Goal: Task Accomplishment & Management: Manage account settings

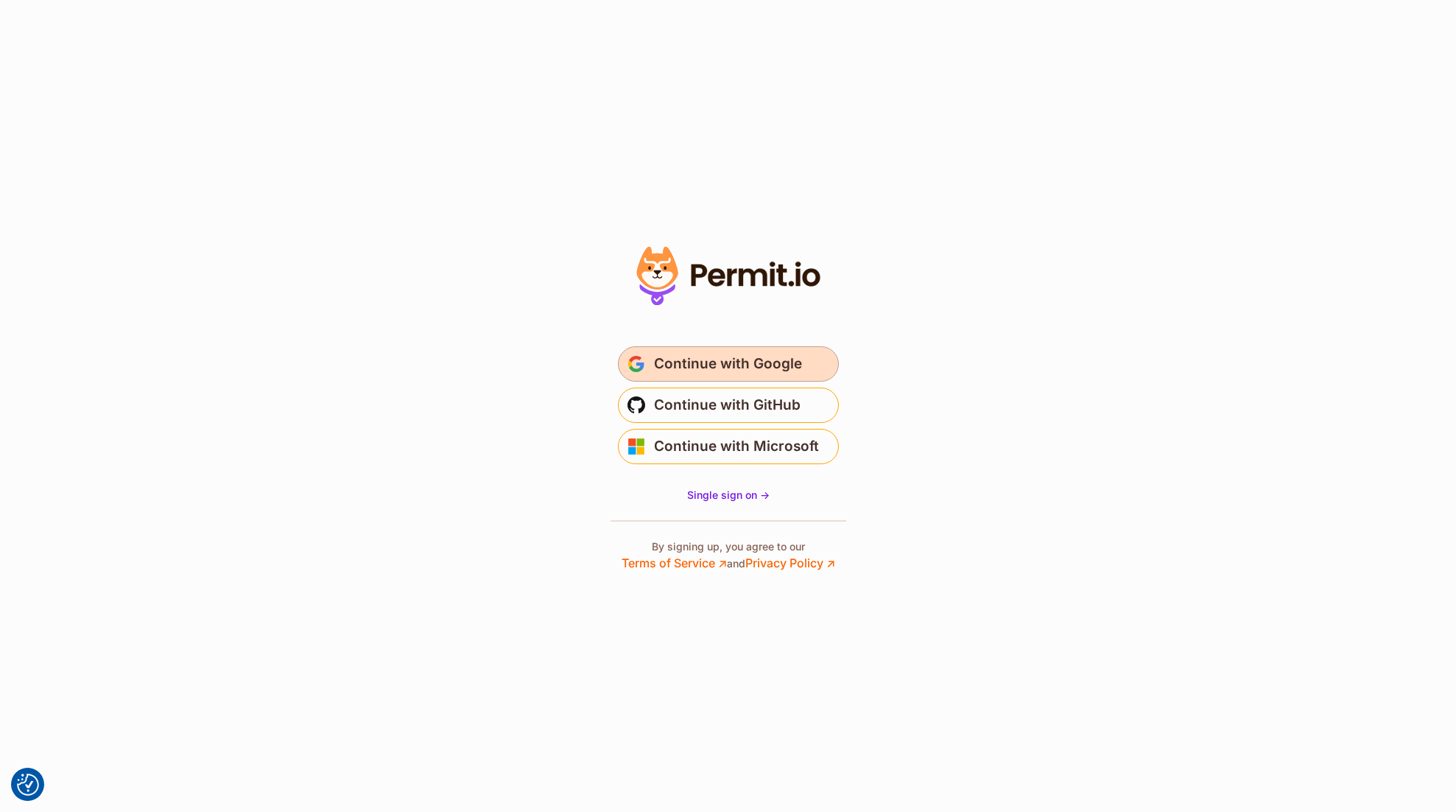
click at [759, 366] on span "Continue with Google" at bounding box center [728, 363] width 148 height 24
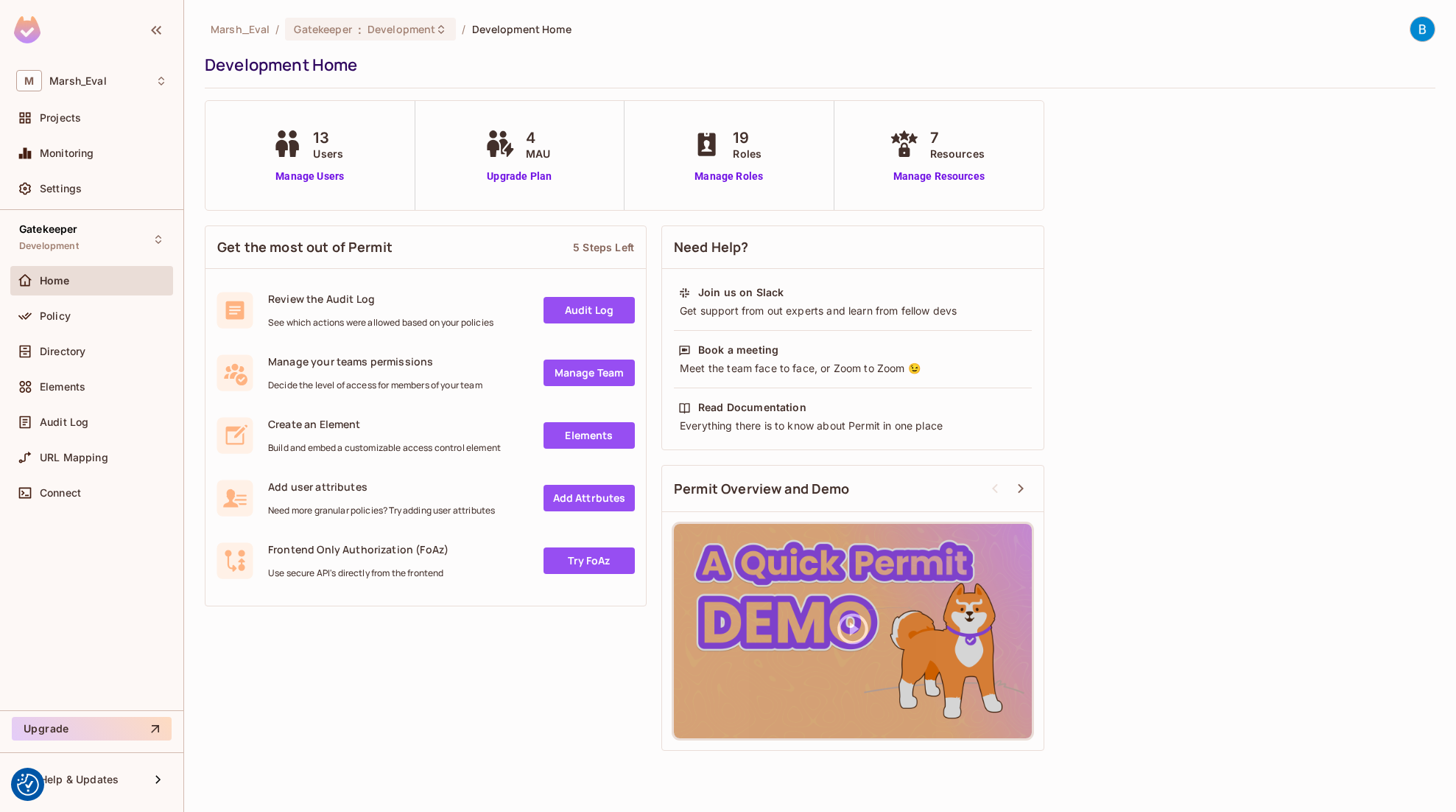
drag, startPoint x: 363, startPoint y: 302, endPoint x: 467, endPoint y: 308, distance: 104.2
click at [363, 302] on span "Review the Audit Log" at bounding box center [381, 299] width 225 height 14
click at [601, 305] on link "Audit Log" at bounding box center [589, 310] width 91 height 26
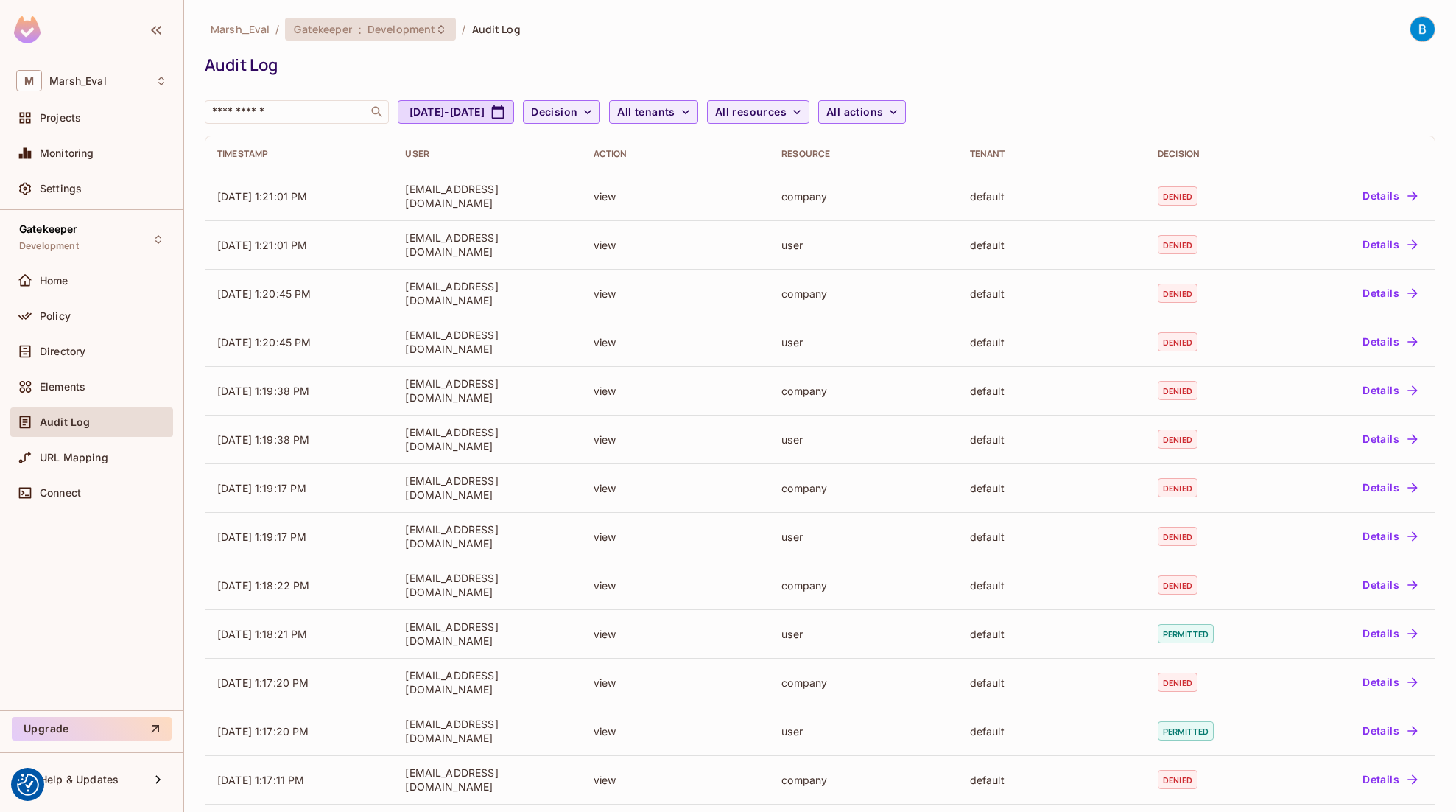
click at [432, 30] on span "Development" at bounding box center [401, 29] width 68 height 14
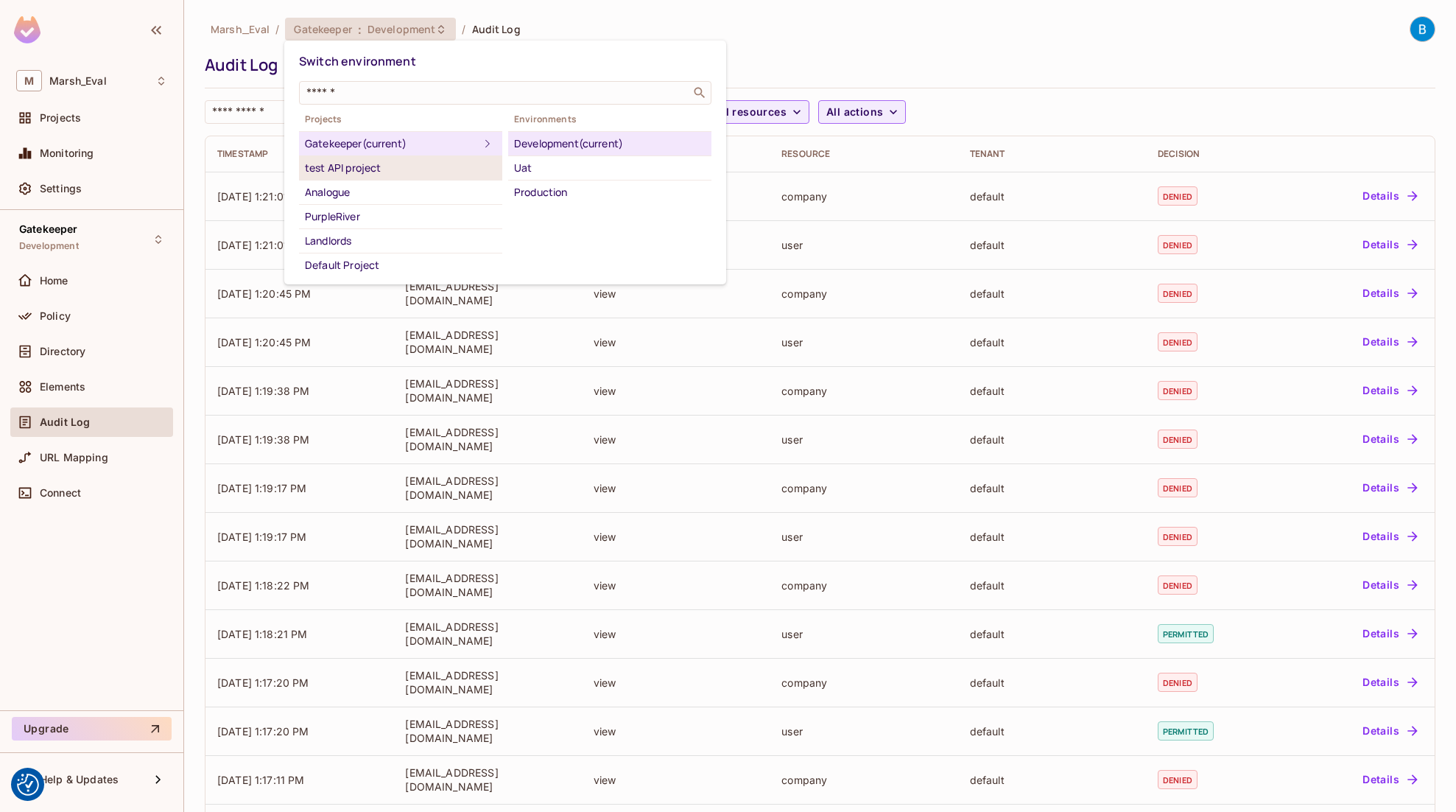
click at [385, 165] on div "test API project" at bounding box center [400, 167] width 191 height 18
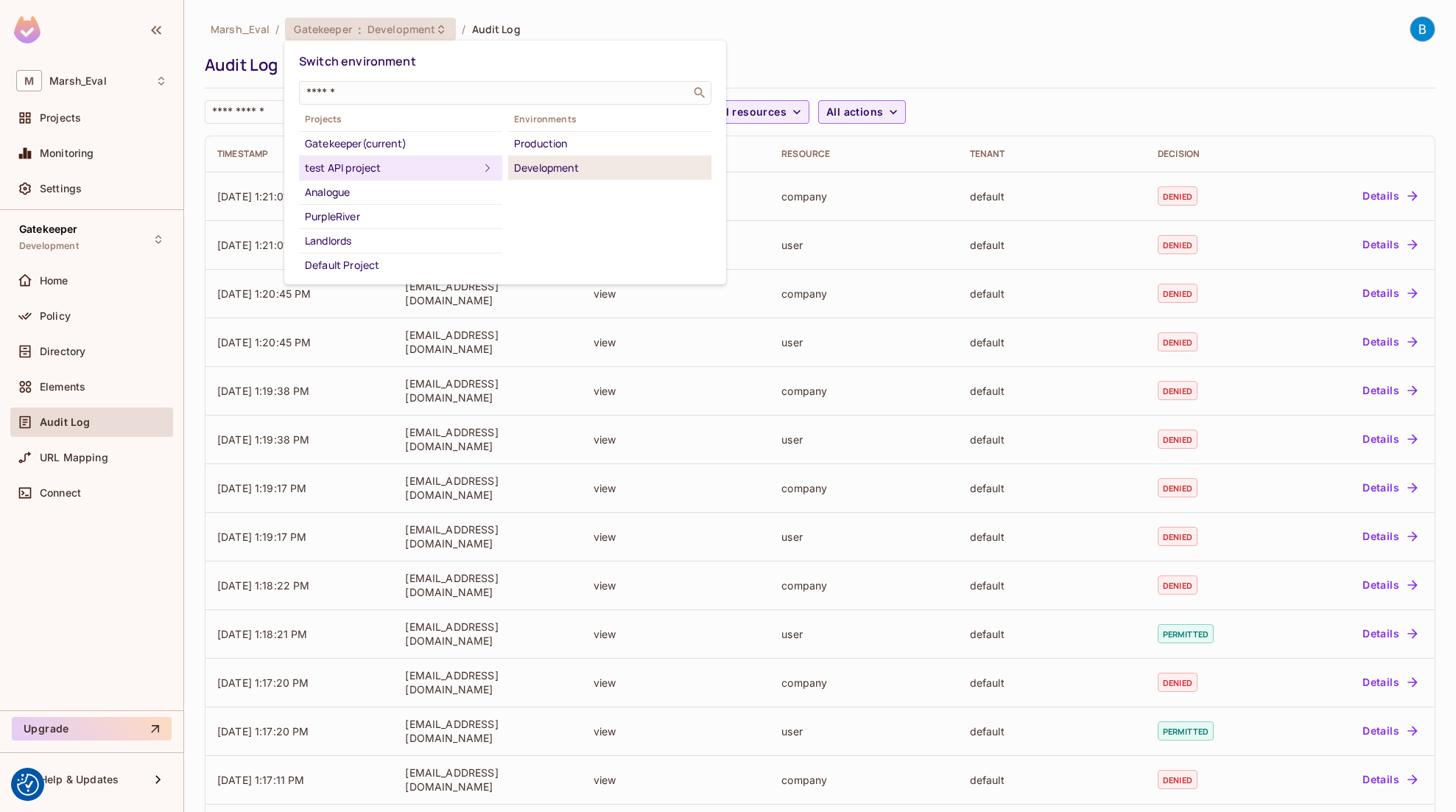
click at [552, 171] on div "Development" at bounding box center [609, 167] width 191 height 18
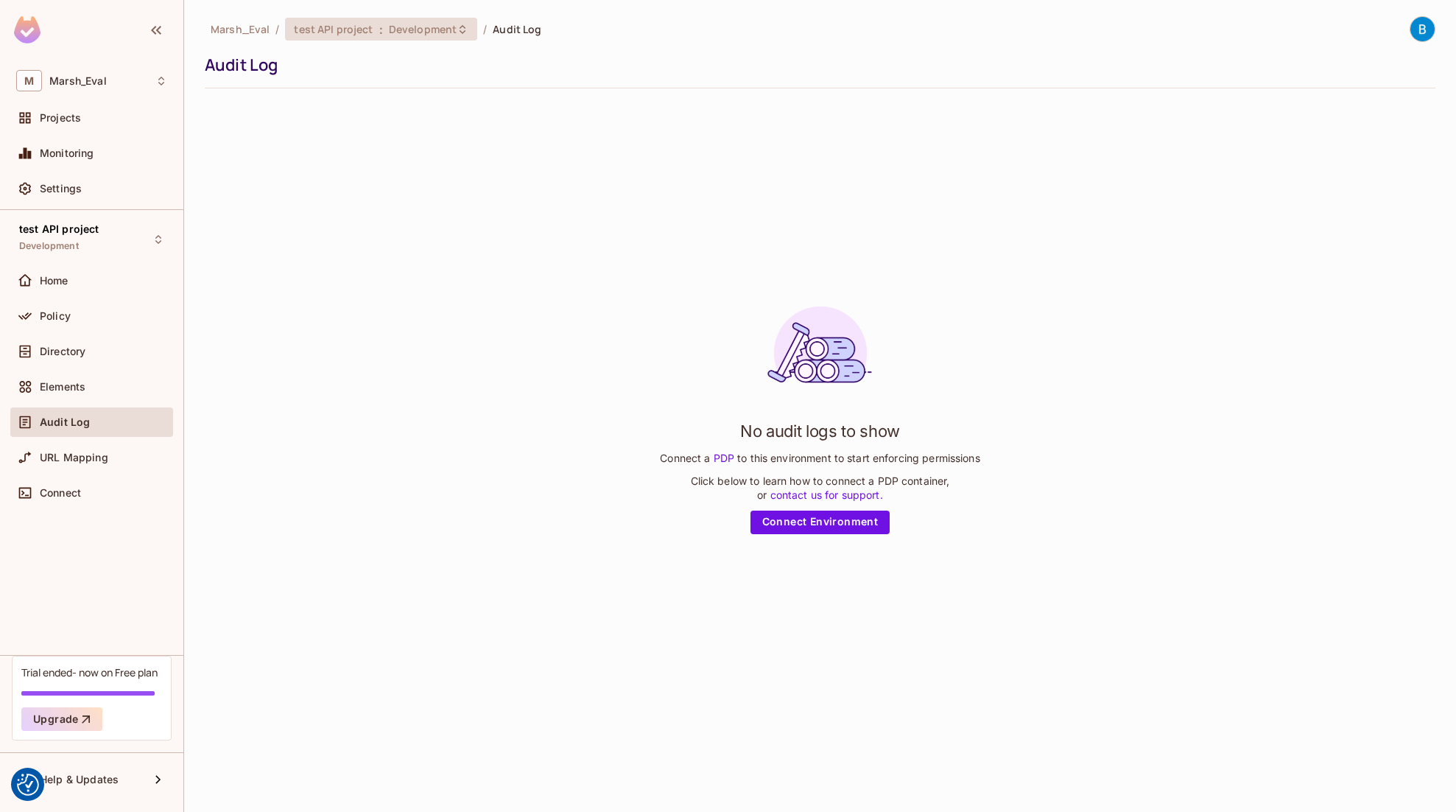
click at [337, 23] on span "test API project" at bounding box center [333, 29] width 78 height 14
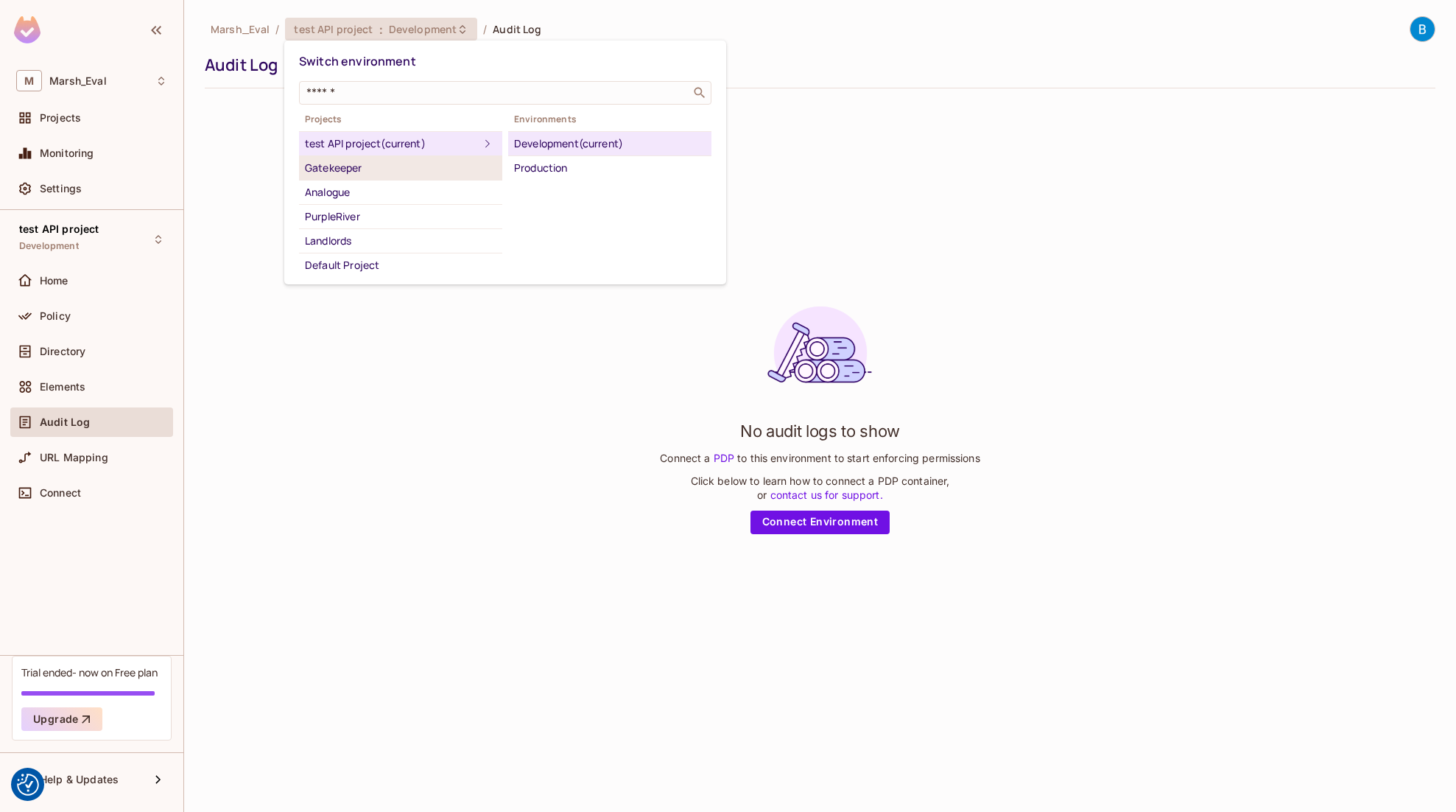
click at [344, 163] on div "Gatekeeper" at bounding box center [400, 167] width 191 height 18
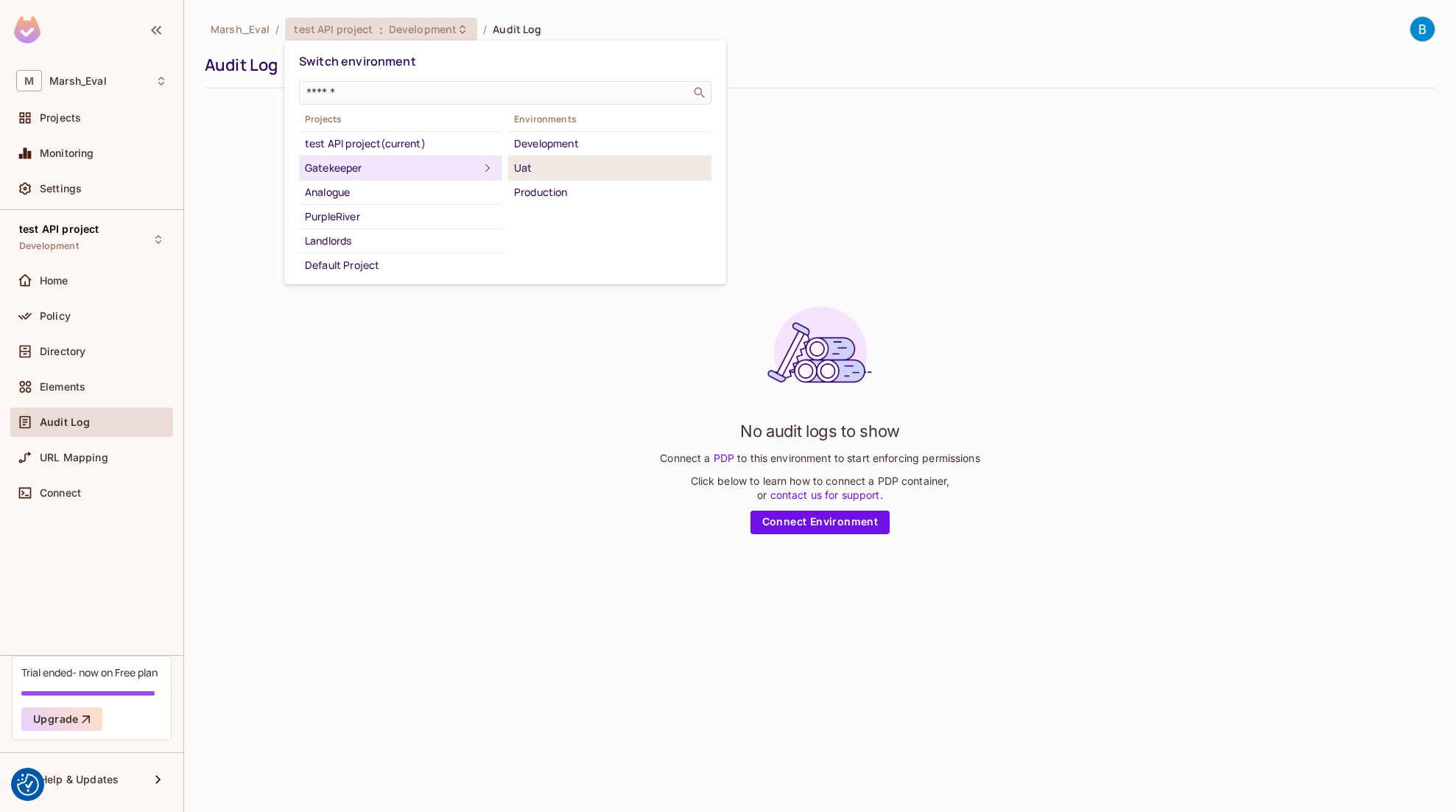
click at [519, 166] on div "Uat" at bounding box center [609, 167] width 191 height 18
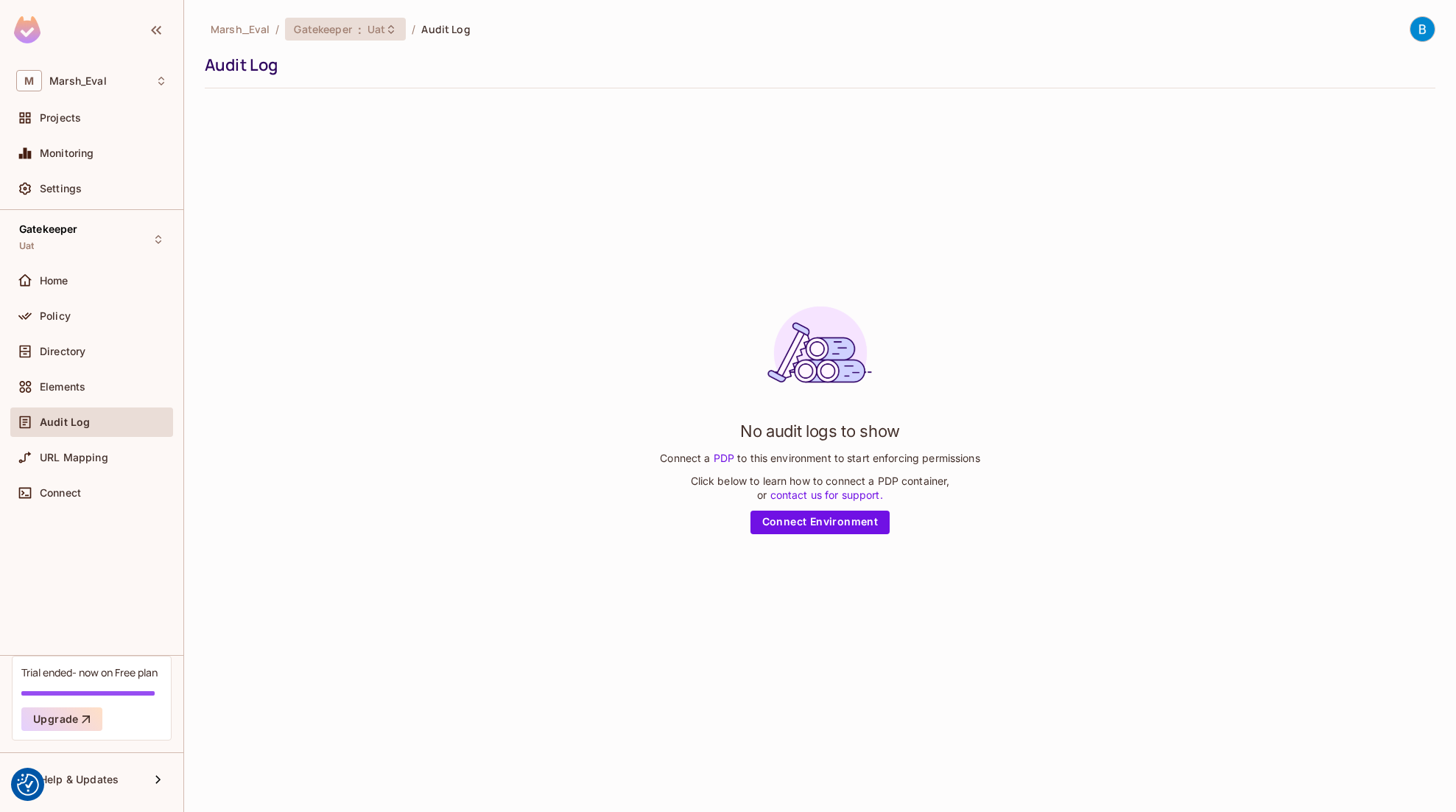
click at [394, 30] on icon at bounding box center [391, 29] width 12 height 12
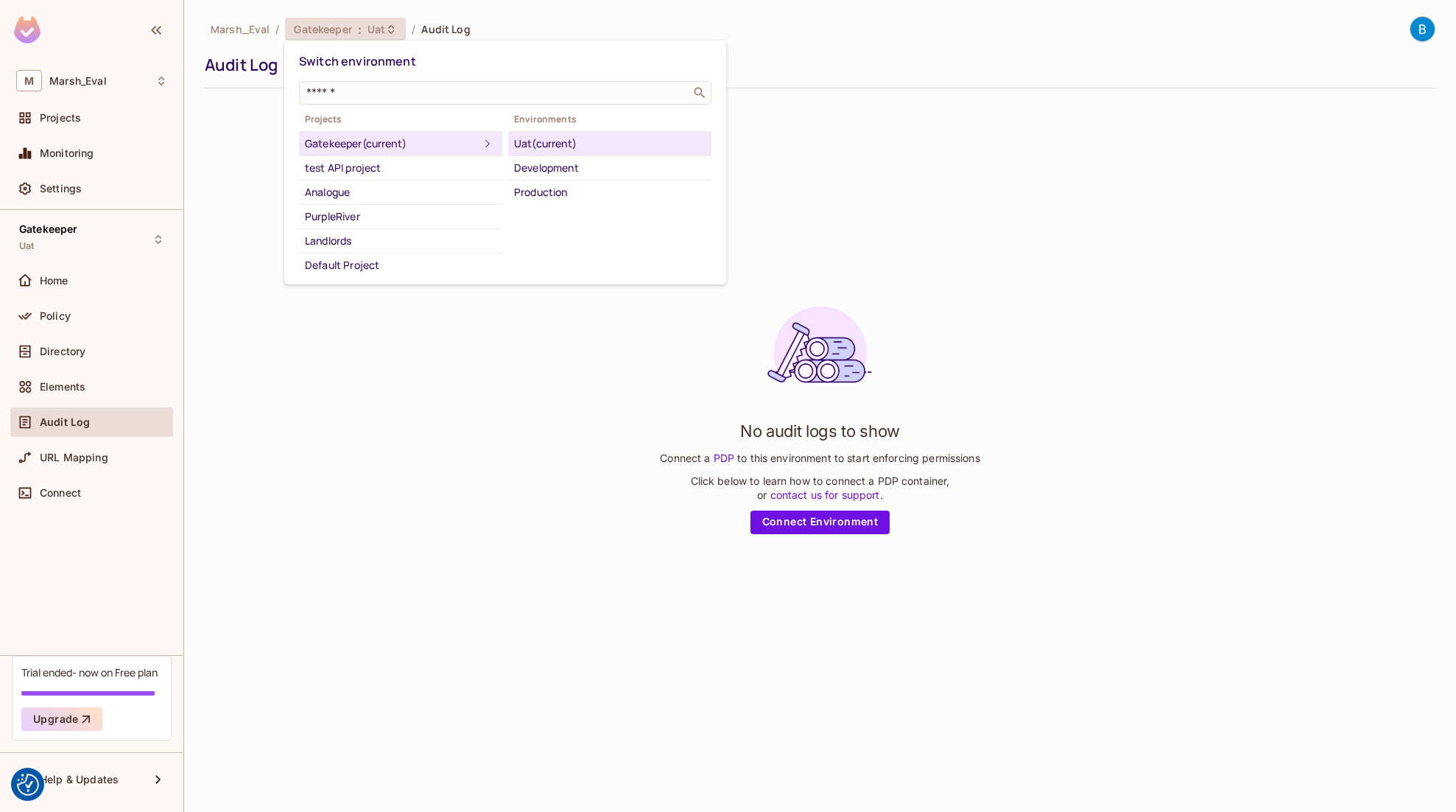
click at [558, 197] on div "Production" at bounding box center [609, 192] width 191 height 18
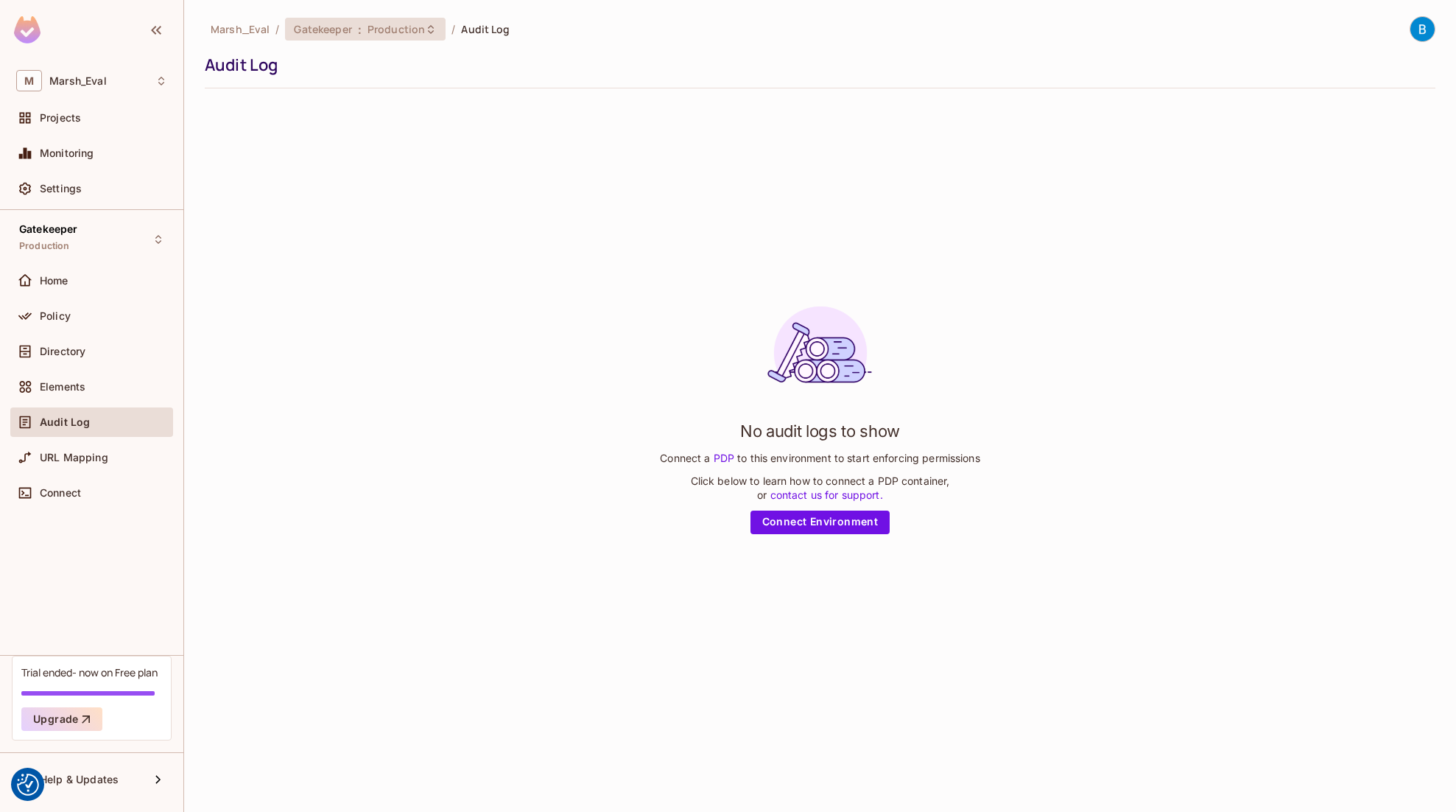
click at [413, 31] on span "Production" at bounding box center [396, 29] width 58 height 14
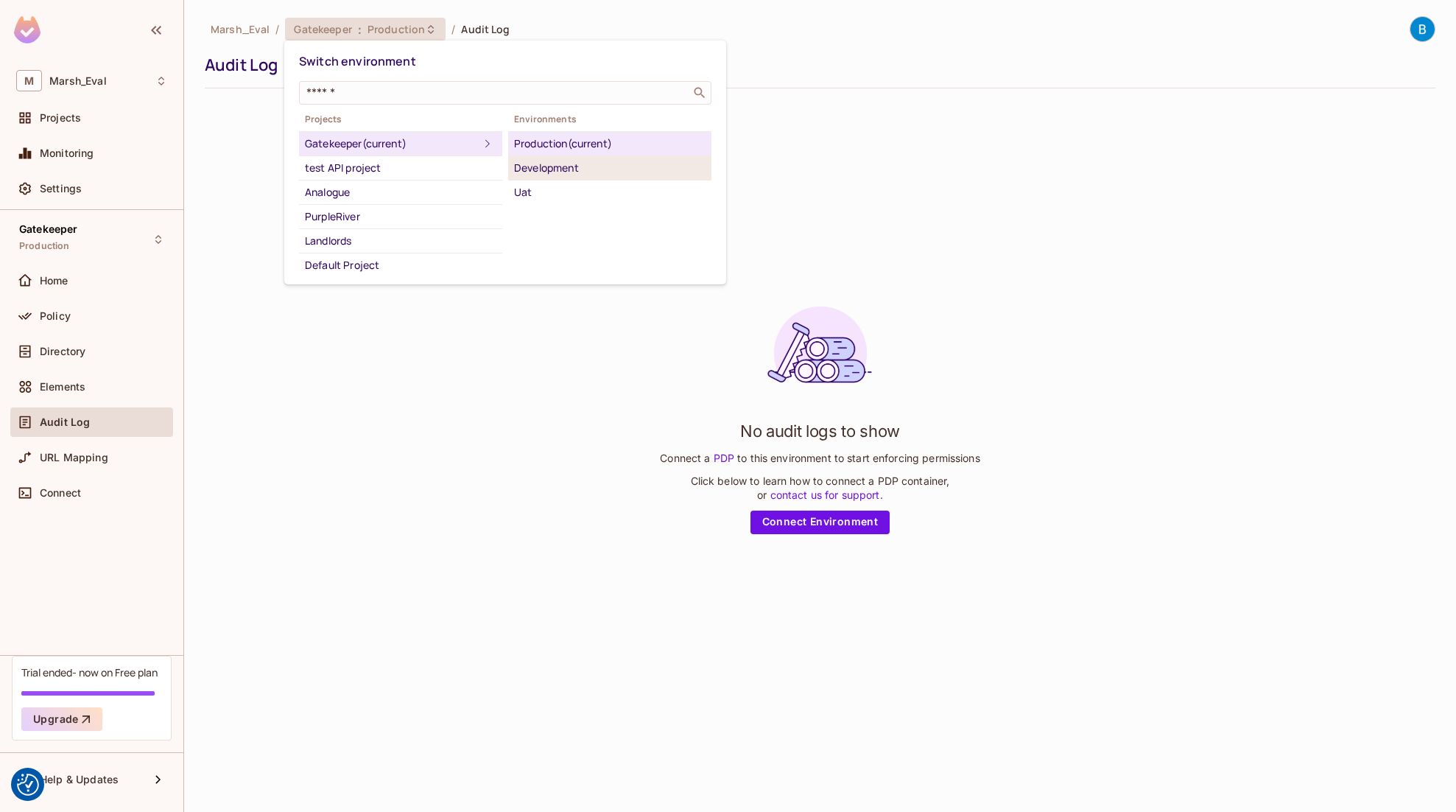
click at [537, 171] on div "Development" at bounding box center [609, 167] width 191 height 18
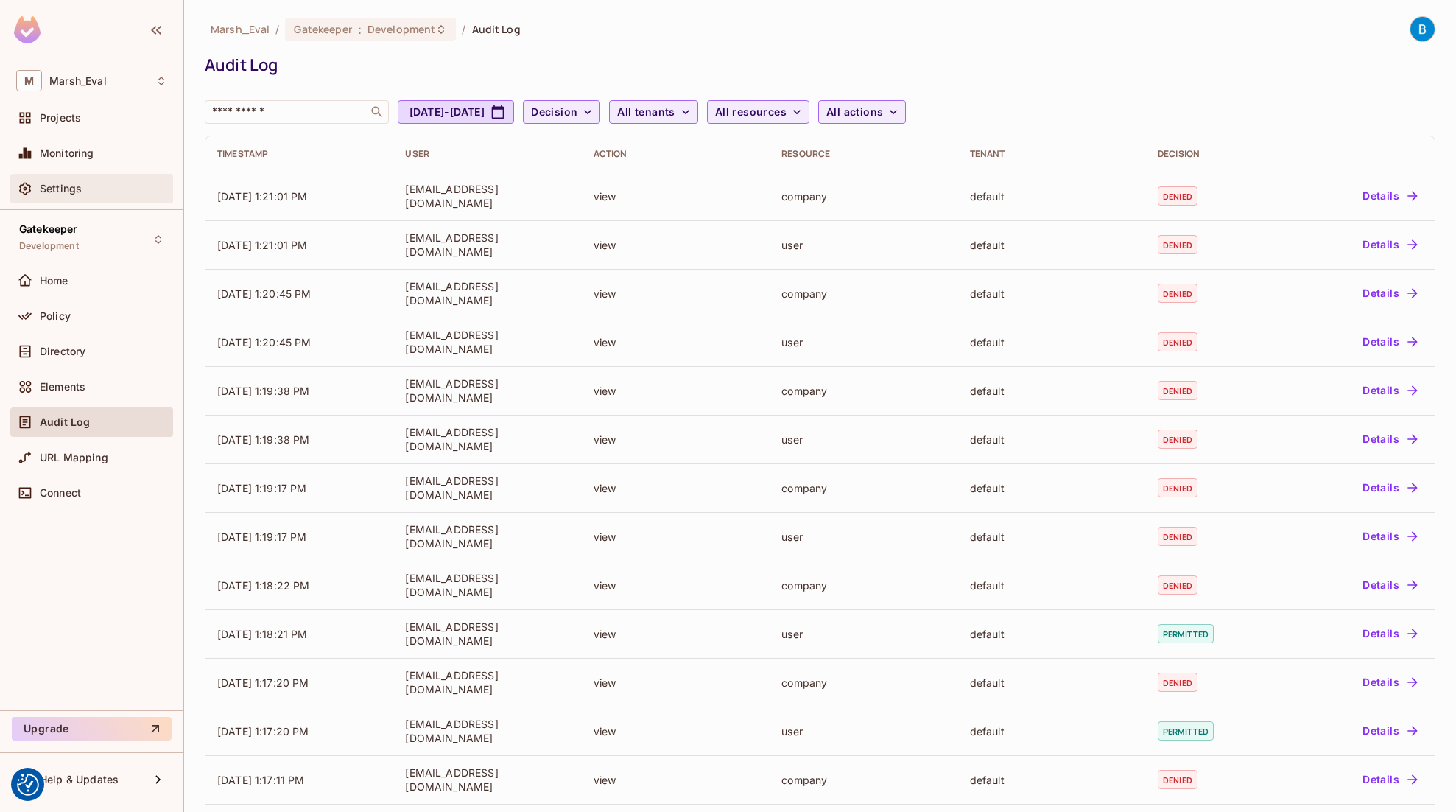
click at [90, 185] on div "Settings" at bounding box center [104, 188] width 127 height 12
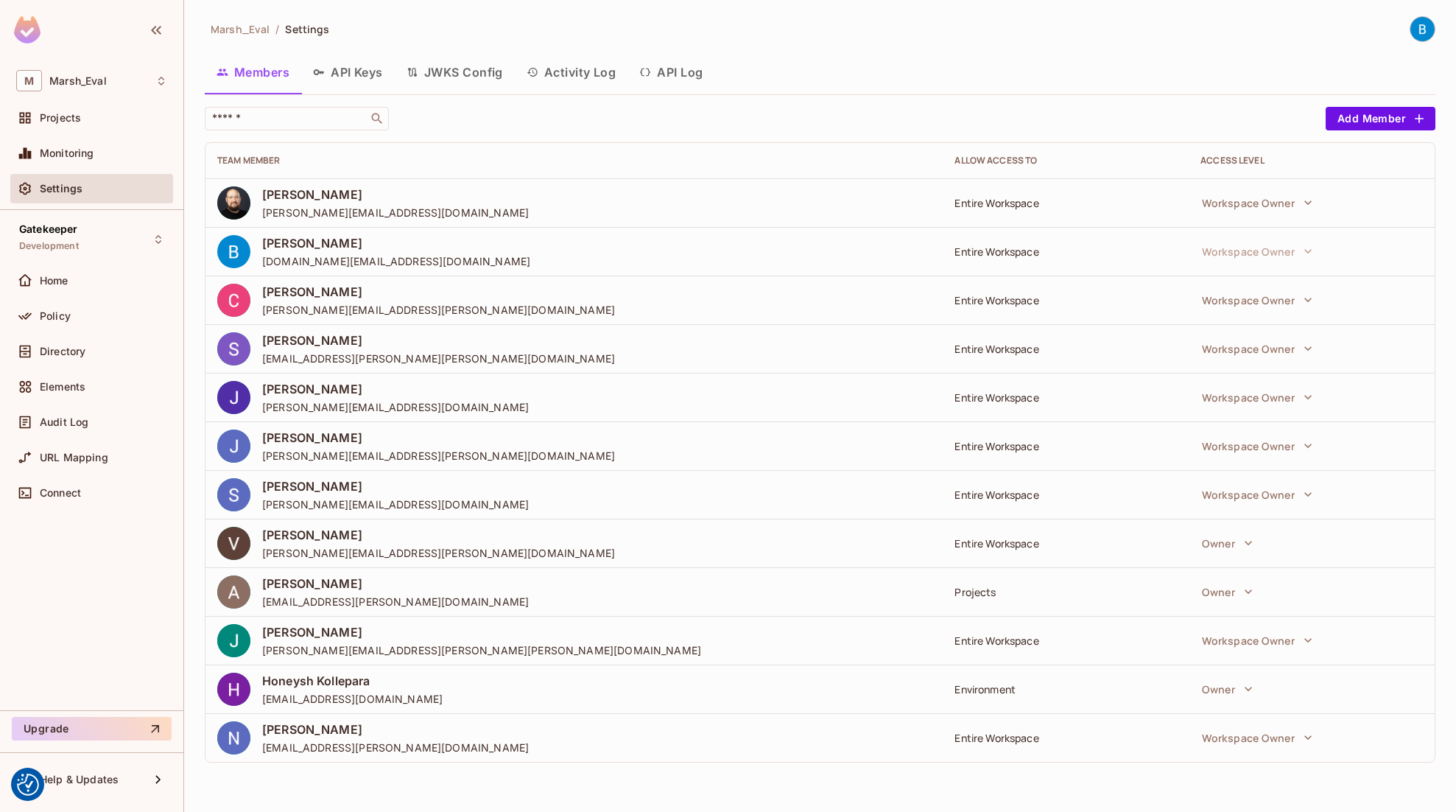
click at [361, 76] on button "API Keys" at bounding box center [348, 72] width 93 height 37
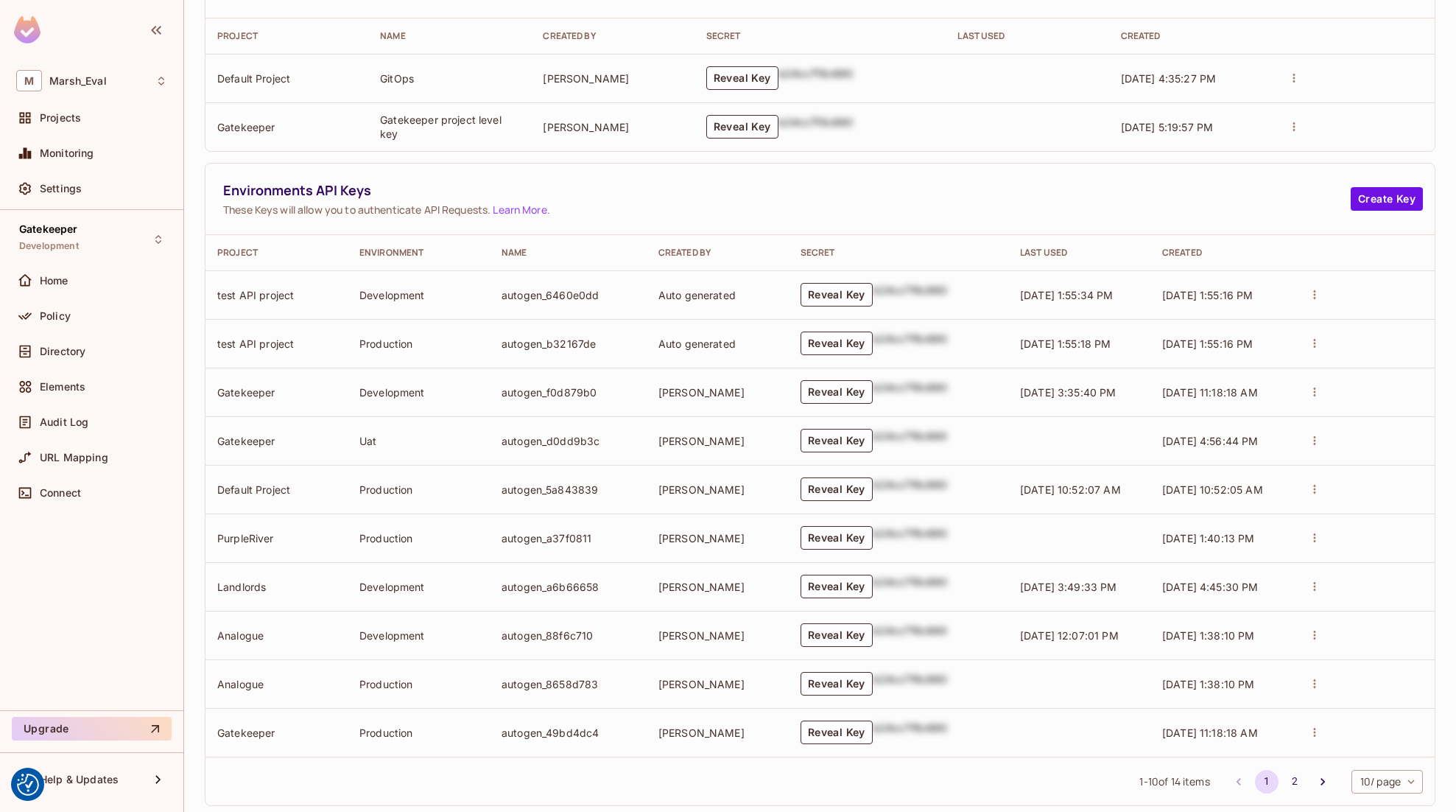
scroll to position [366, 0]
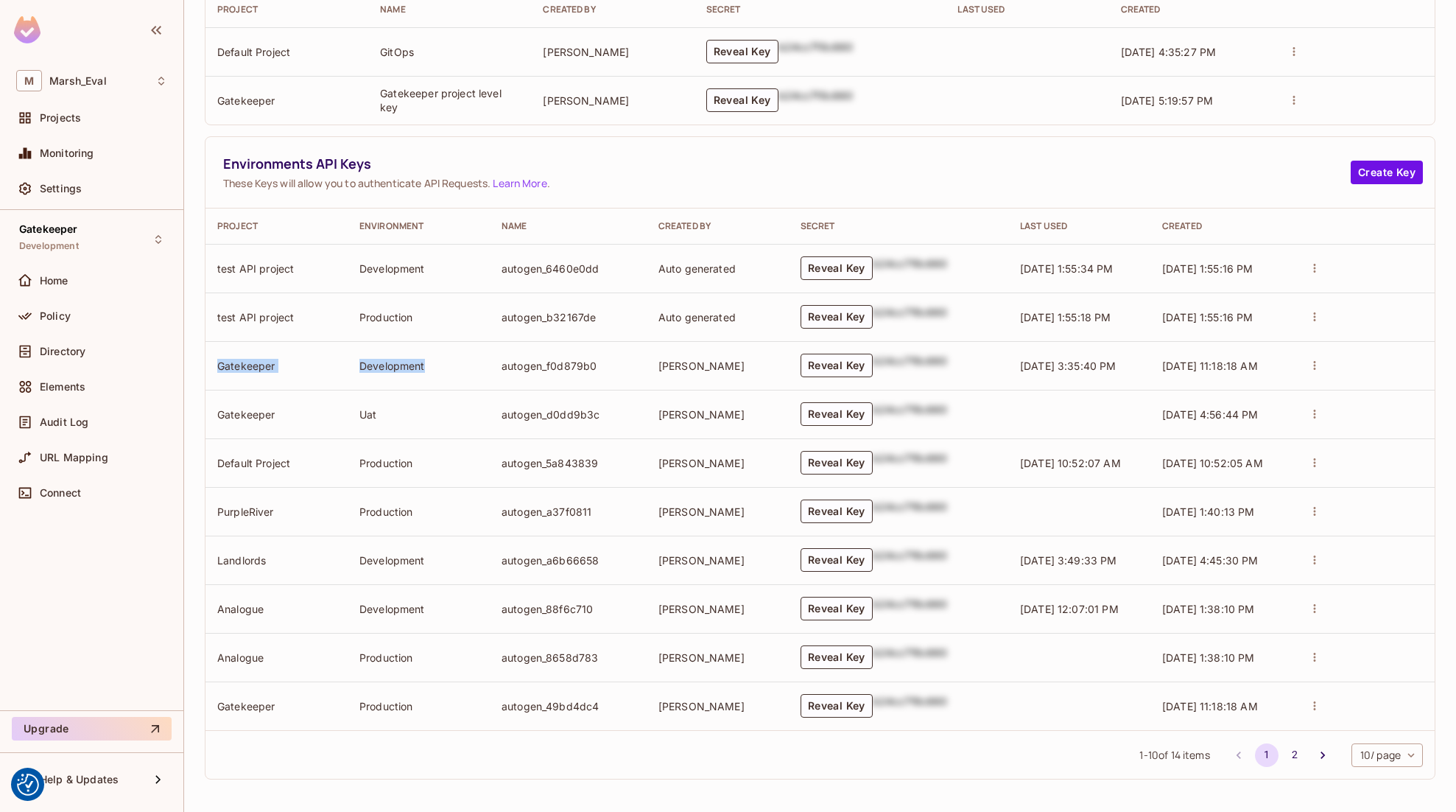
drag, startPoint x: 428, startPoint y: 363, endPoint x: 221, endPoint y: 363, distance: 207.0
click at [221, 363] on tr "Gatekeeper Development autogen_f0d879b0 Carla Teixeira Reveal Key b24cc7f8c660 …" at bounding box center [820, 365] width 1230 height 49
copy tr "Gatekeeper Development"
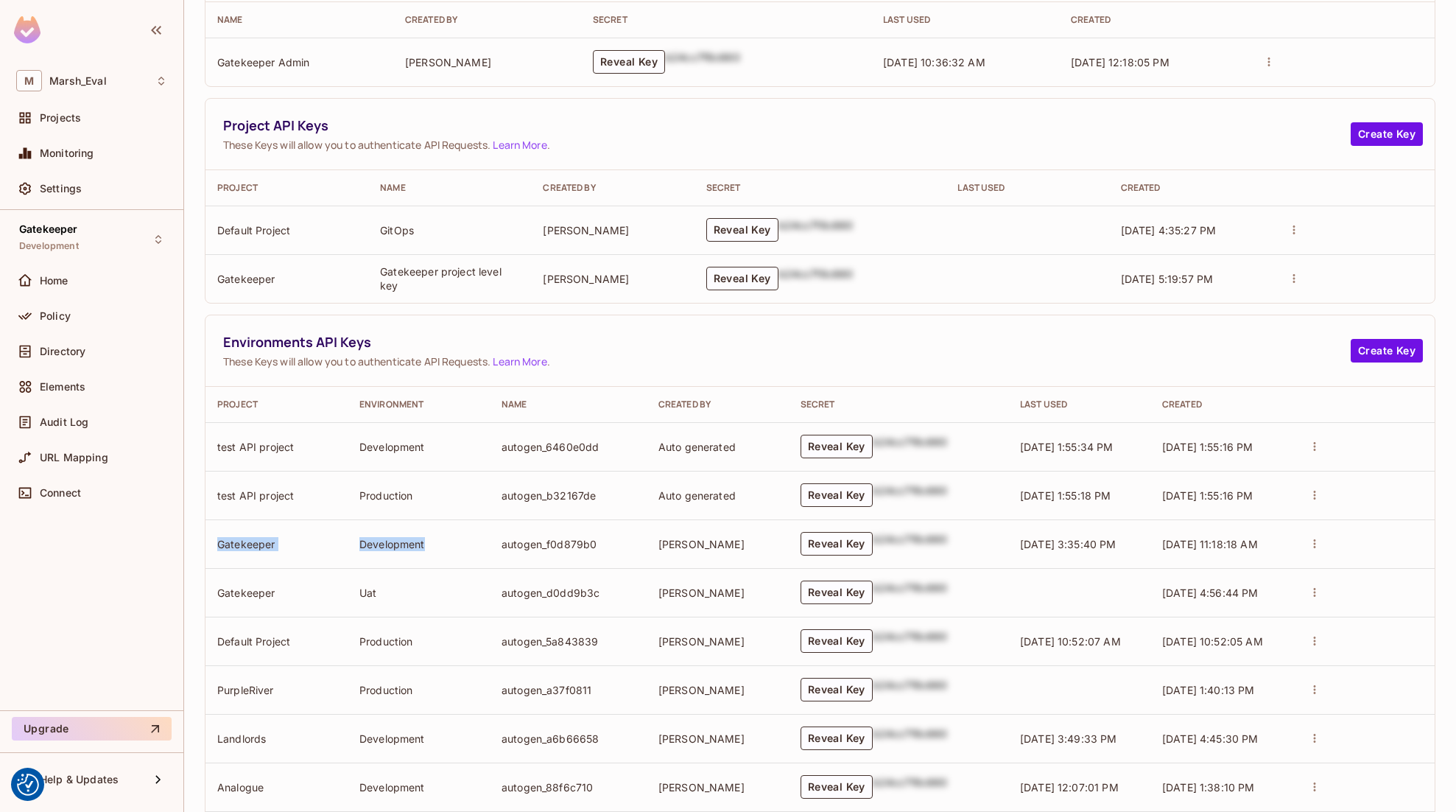
scroll to position [0, 0]
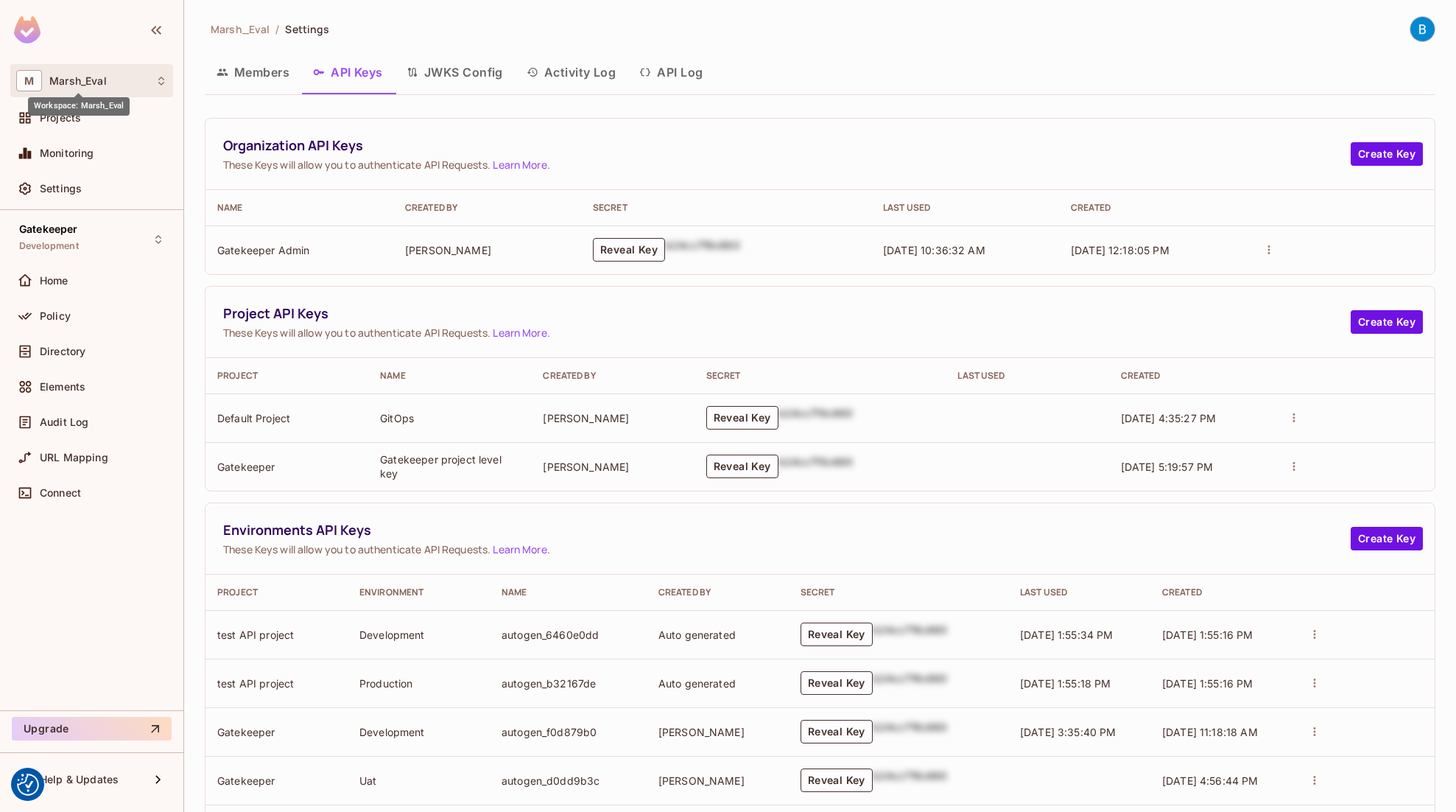
click at [97, 85] on span "Marsh_Eval" at bounding box center [77, 81] width 58 height 12
click at [124, 177] on div at bounding box center [728, 406] width 1456 height 812
click at [82, 118] on div "Projects" at bounding box center [104, 118] width 127 height 12
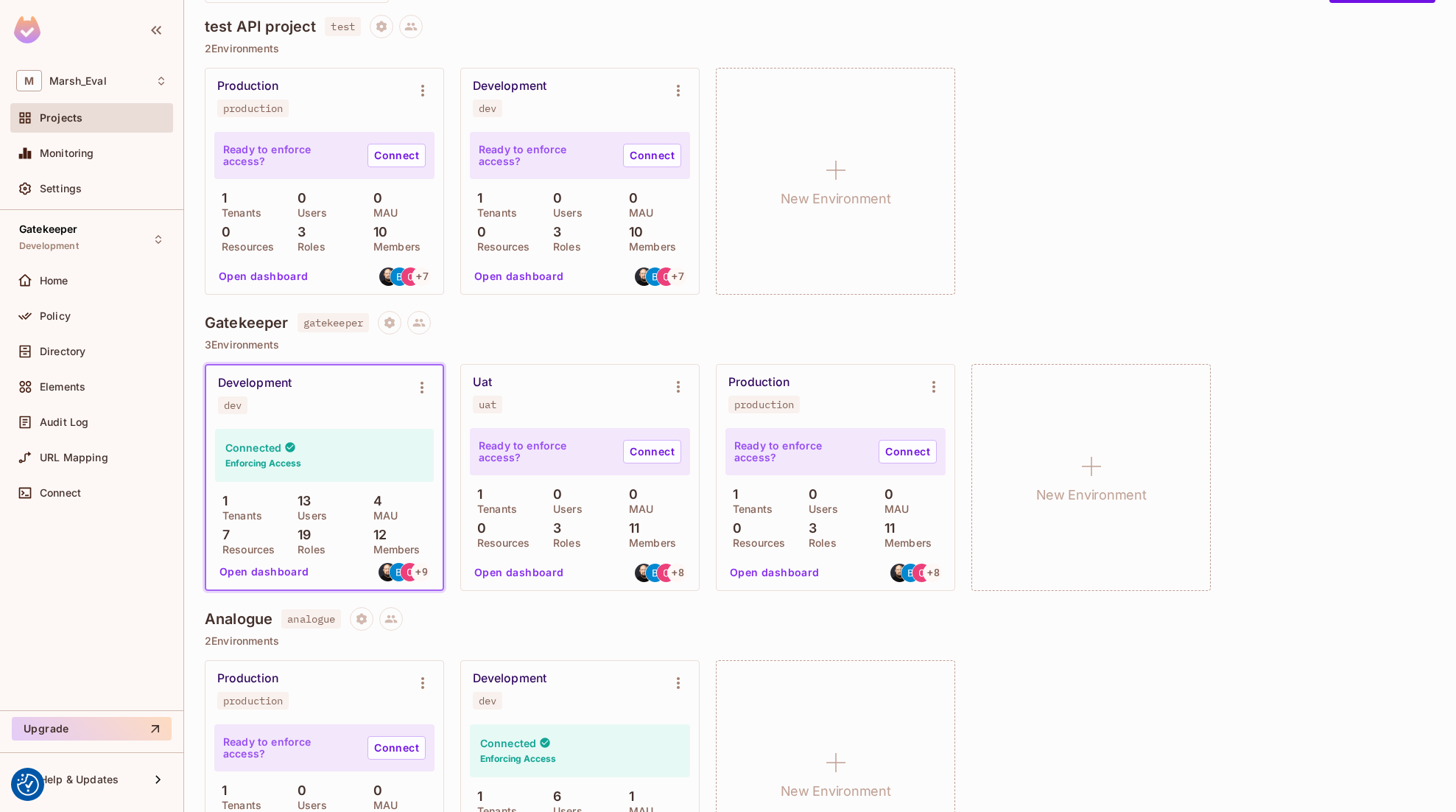
scroll to position [176, 0]
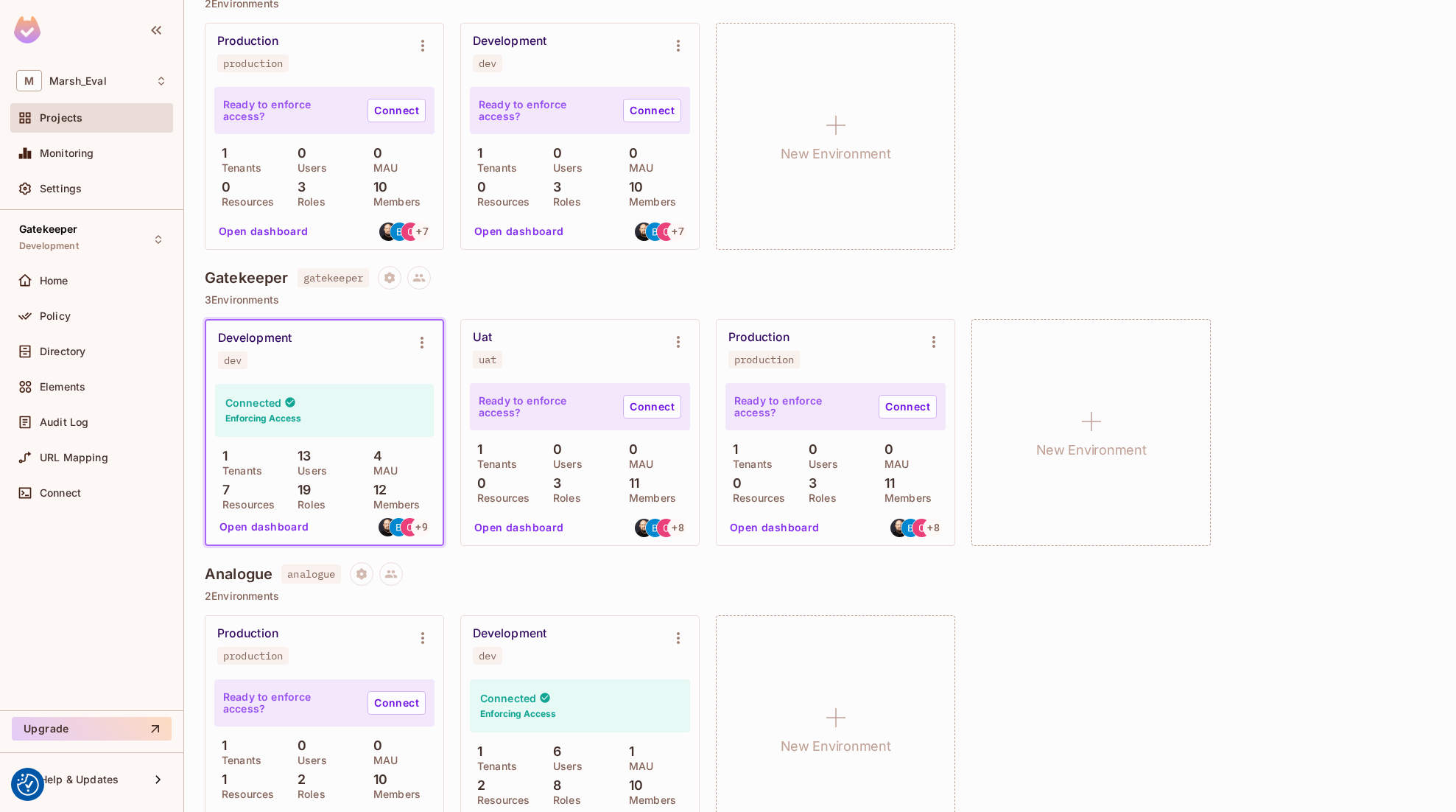
click at [248, 521] on button "Open dashboard" at bounding box center [265, 527] width 102 height 24
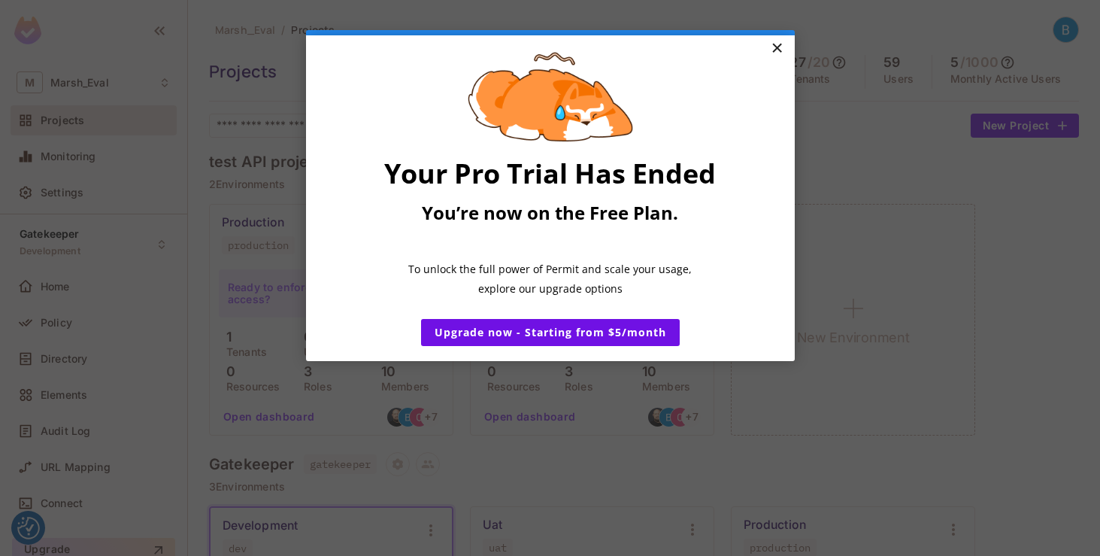
click at [776, 53] on link "×" at bounding box center [777, 48] width 26 height 27
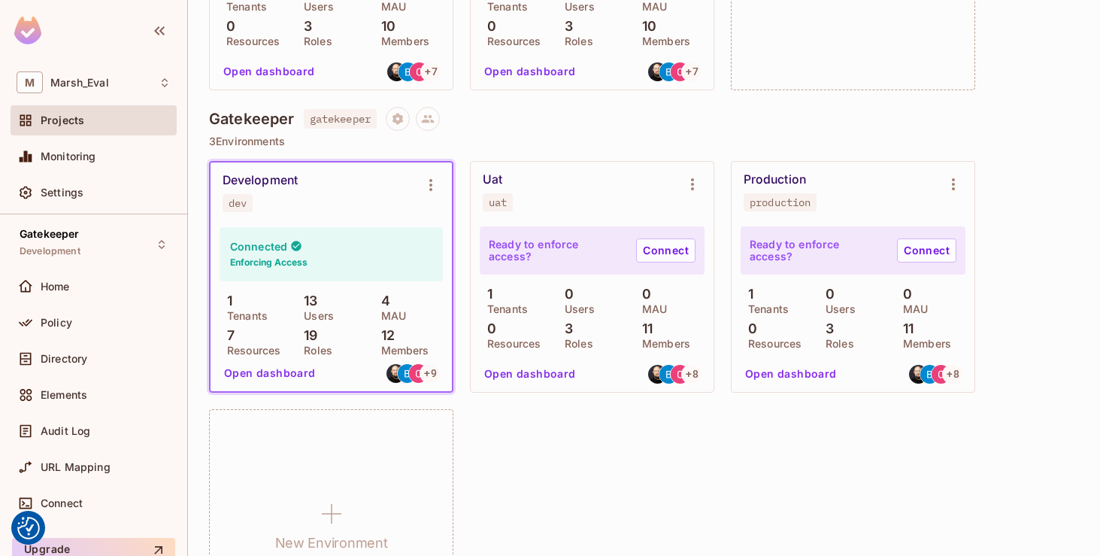
scroll to position [347, 0]
click at [280, 371] on button "Open dashboard" at bounding box center [270, 371] width 104 height 24
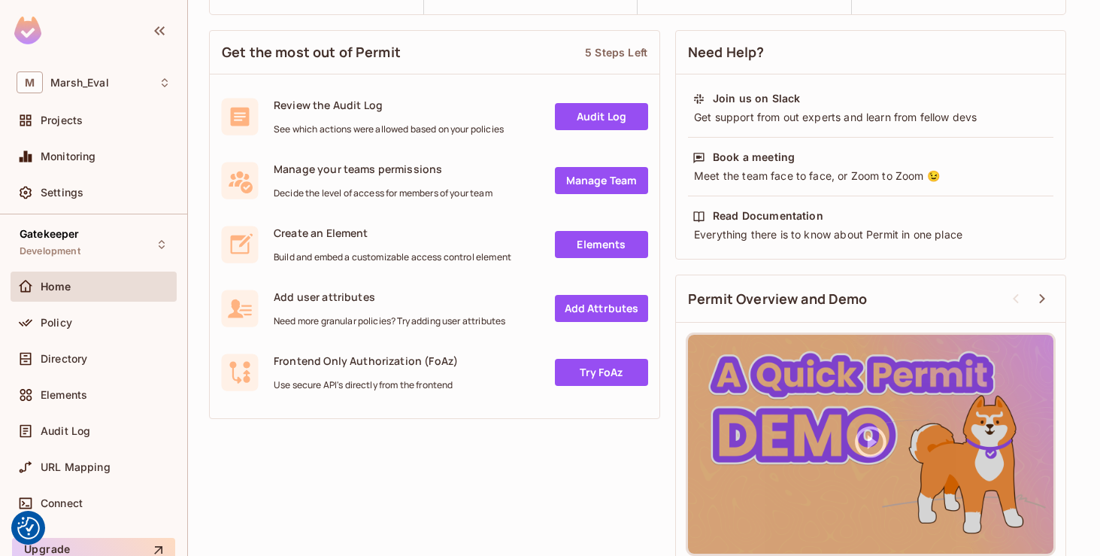
scroll to position [195, 0]
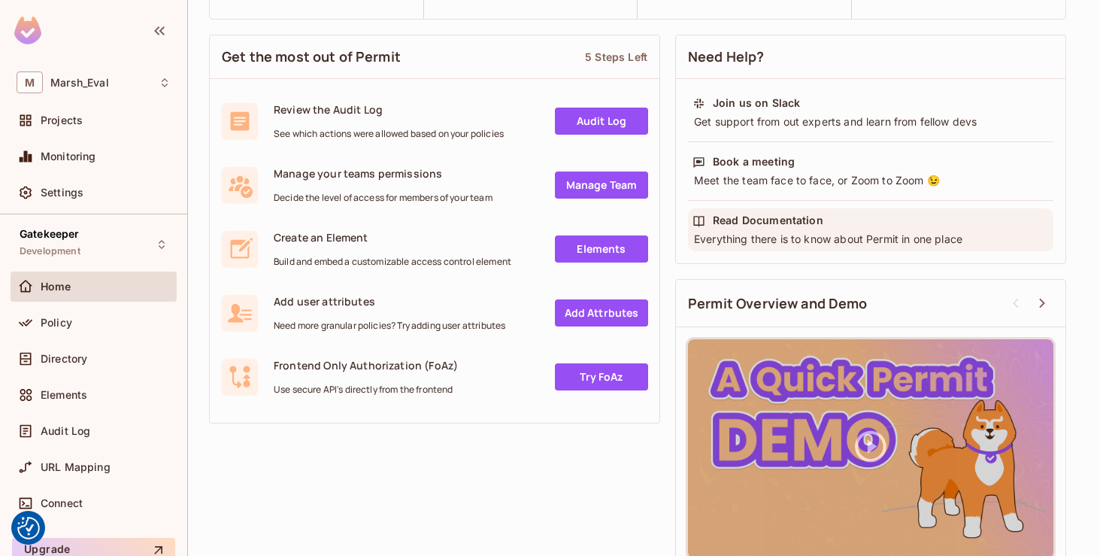
click at [750, 217] on div "Read Documentation" at bounding box center [768, 220] width 111 height 15
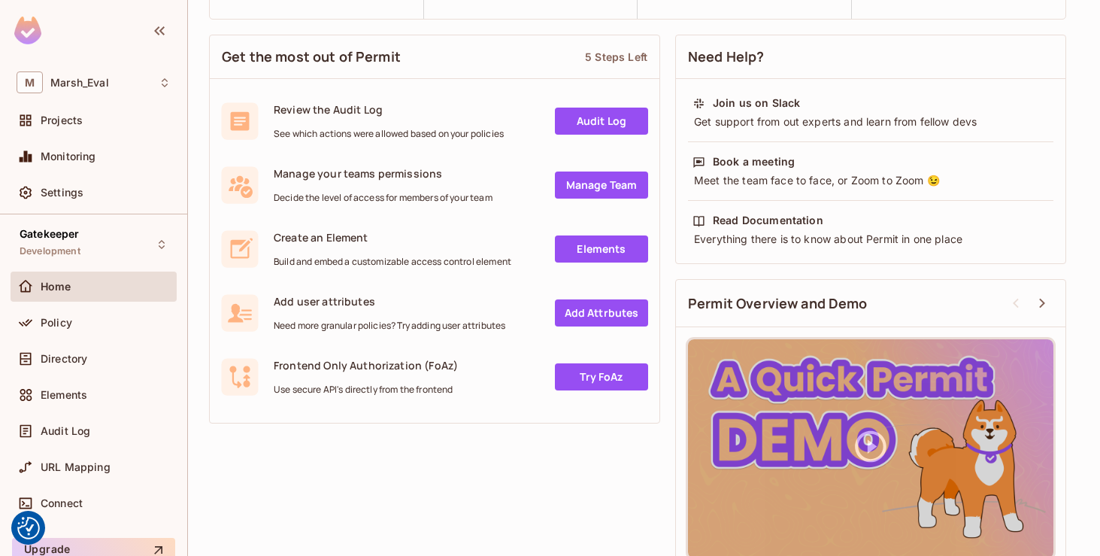
scroll to position [0, 0]
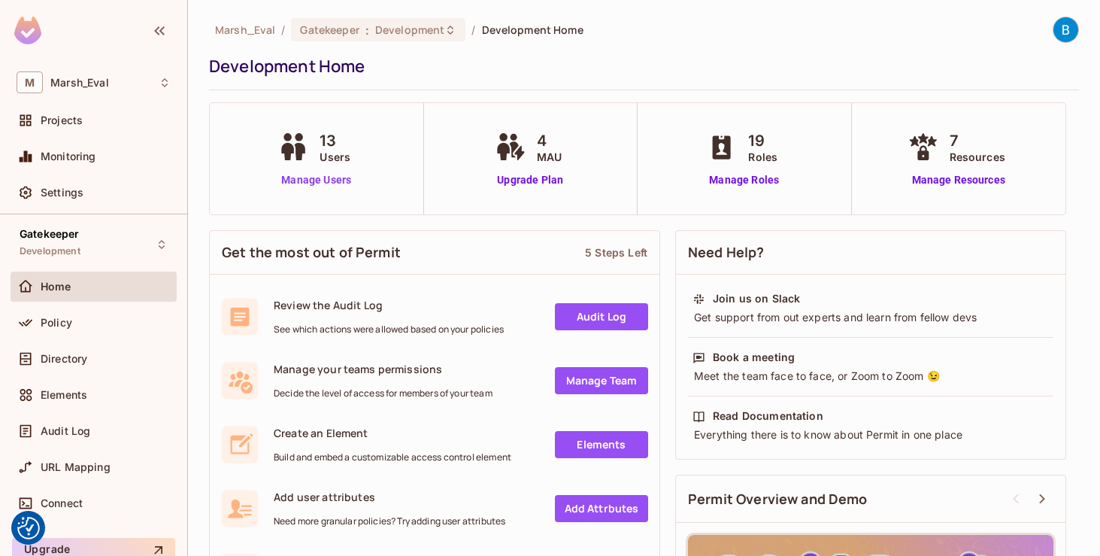
click at [308, 180] on link "Manage Users" at bounding box center [315, 180] width 83 height 16
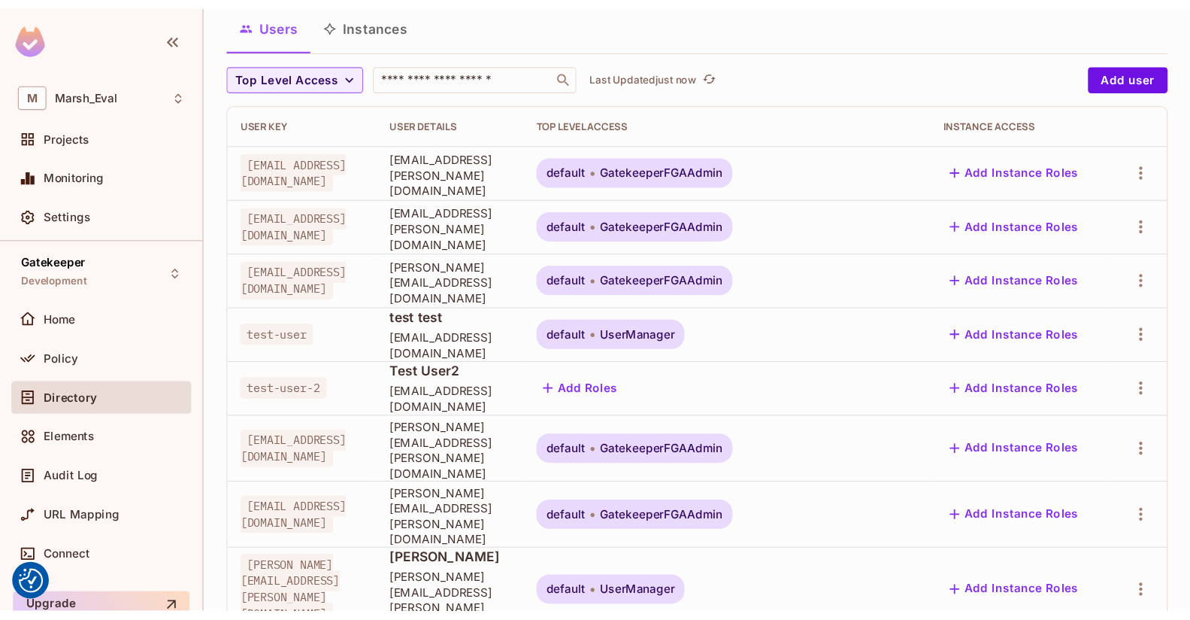
scroll to position [97, 0]
